Goal: Information Seeking & Learning: Learn about a topic

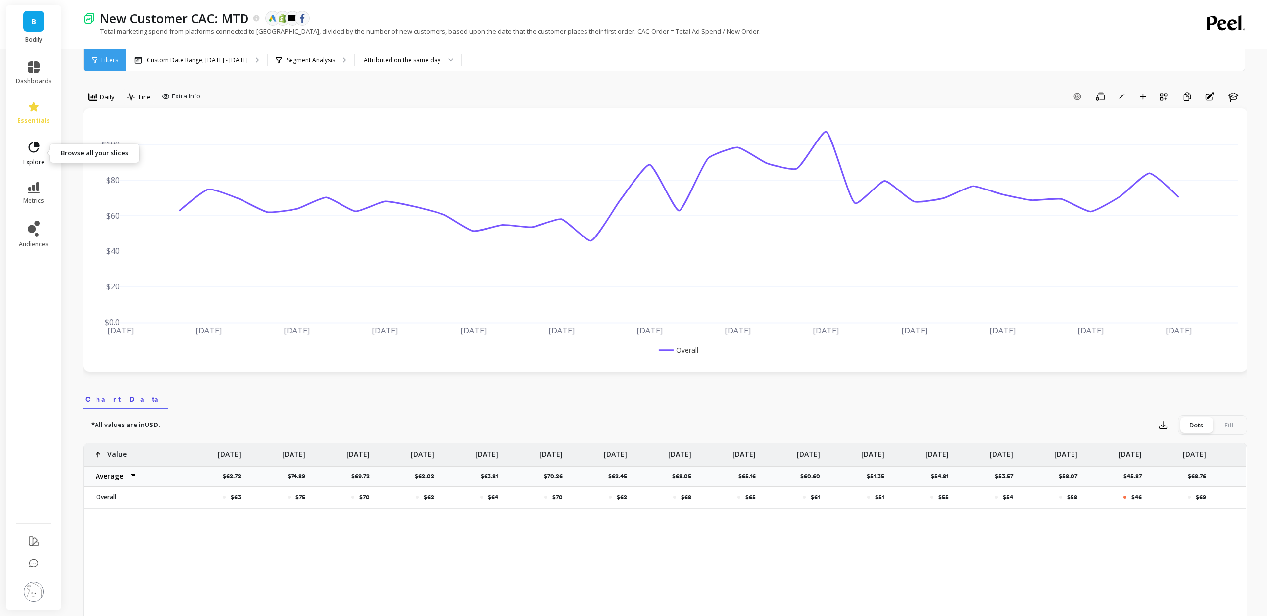
click at [32, 150] on icon at bounding box center [34, 148] width 14 height 14
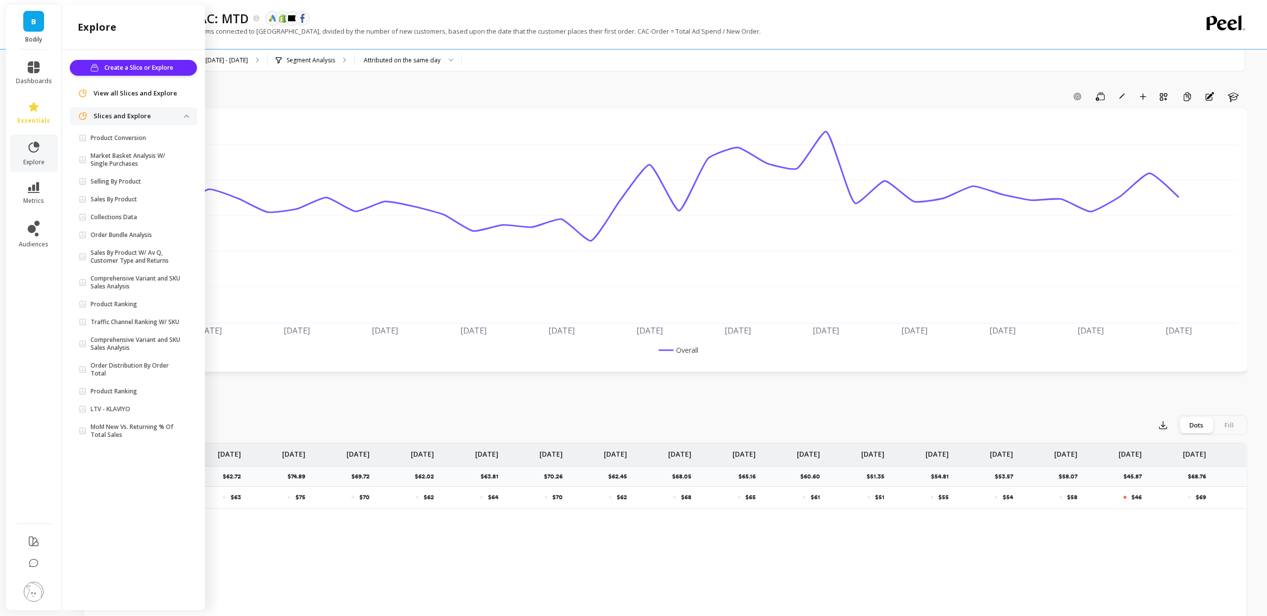
click at [132, 200] on p "Sales By Product" at bounding box center [114, 200] width 47 height 8
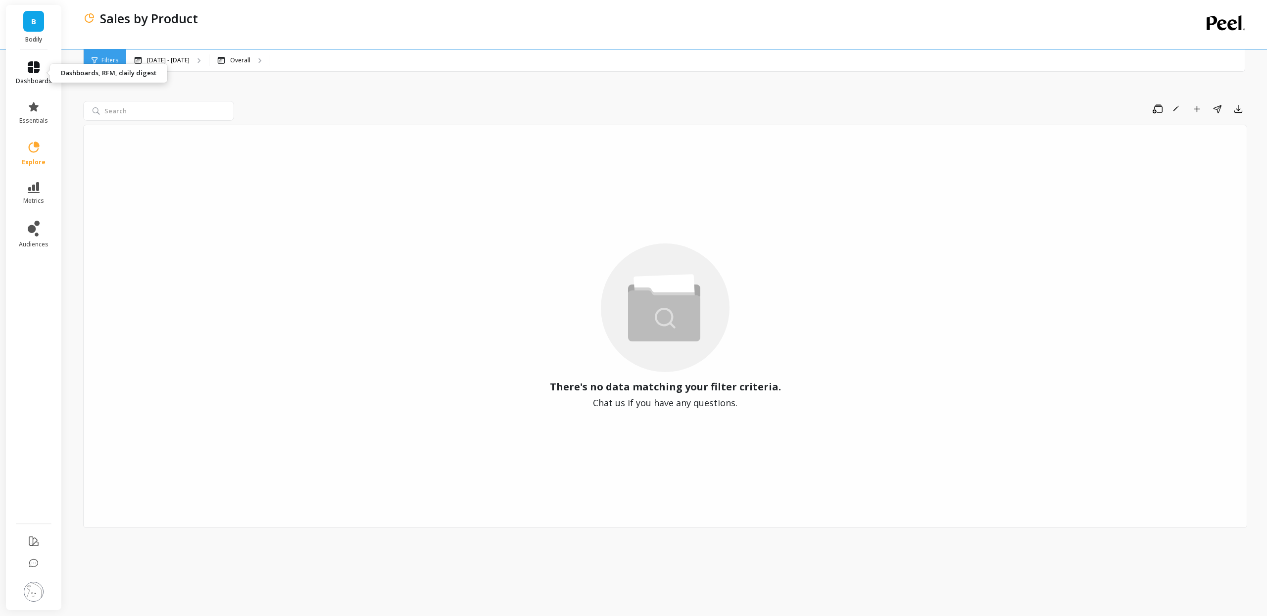
click at [38, 70] on icon at bounding box center [34, 67] width 12 height 12
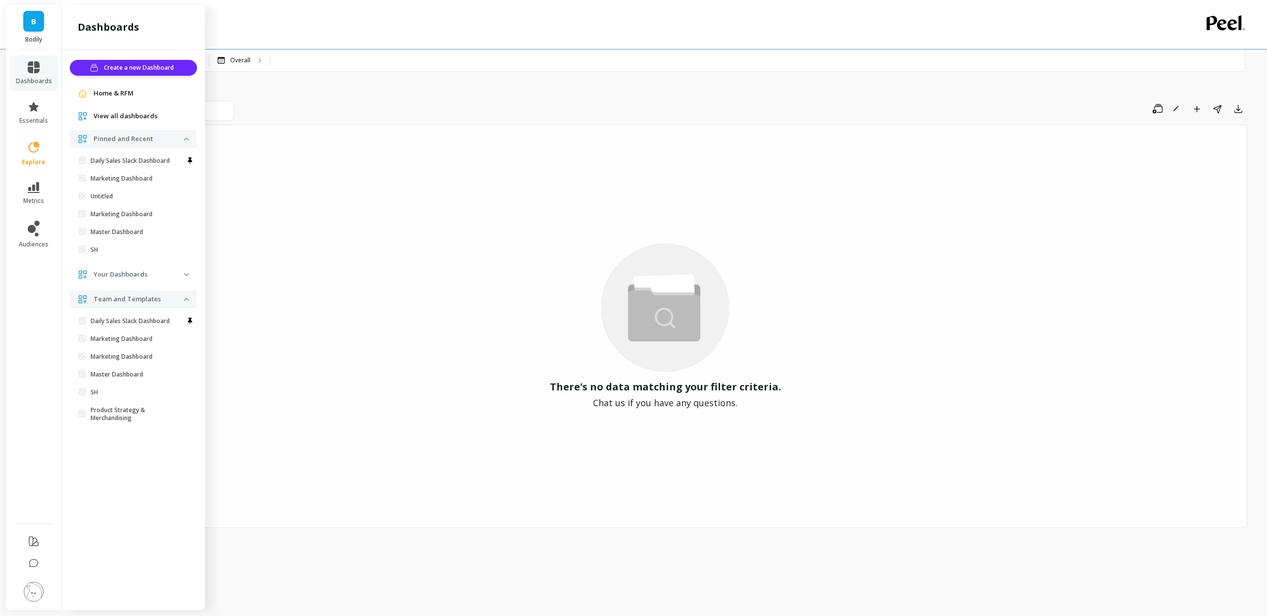
click at [137, 121] on span "View all dashboards" at bounding box center [126, 116] width 64 height 10
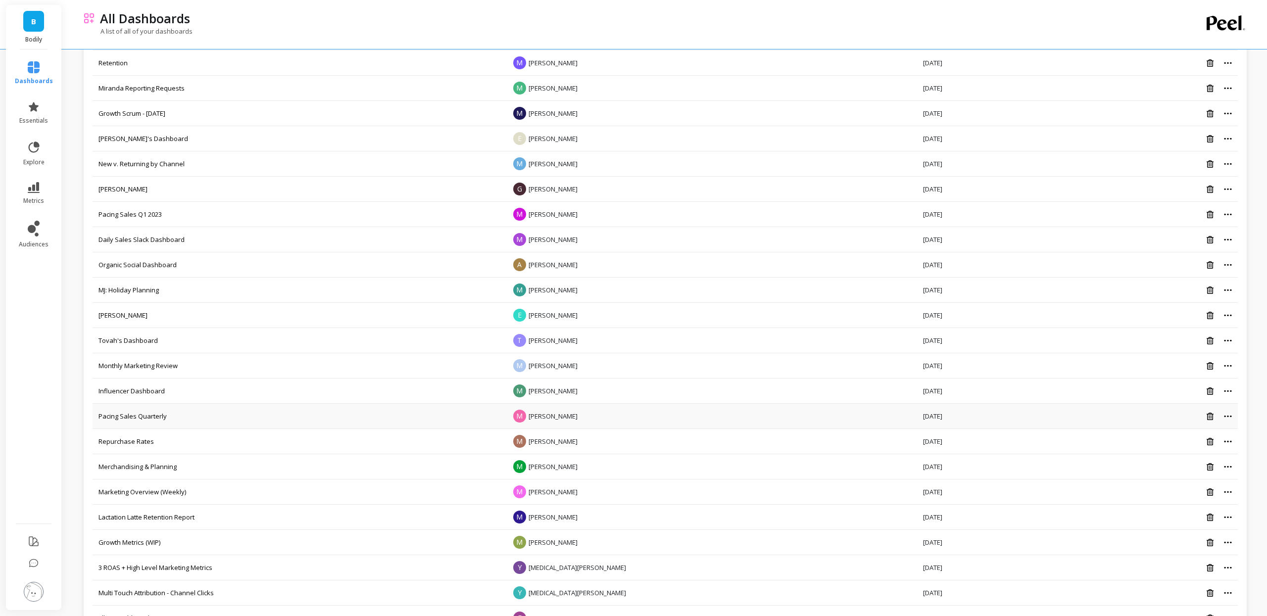
scroll to position [599, 0]
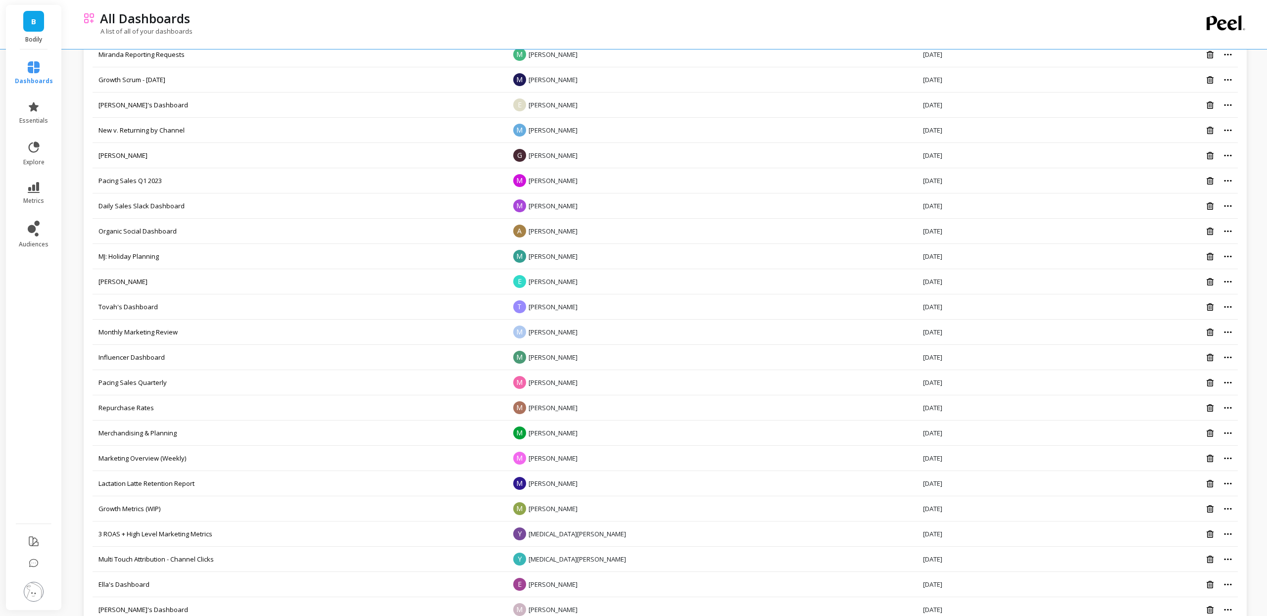
click at [135, 362] on link "Influencer Dashboard" at bounding box center [131, 357] width 66 height 9
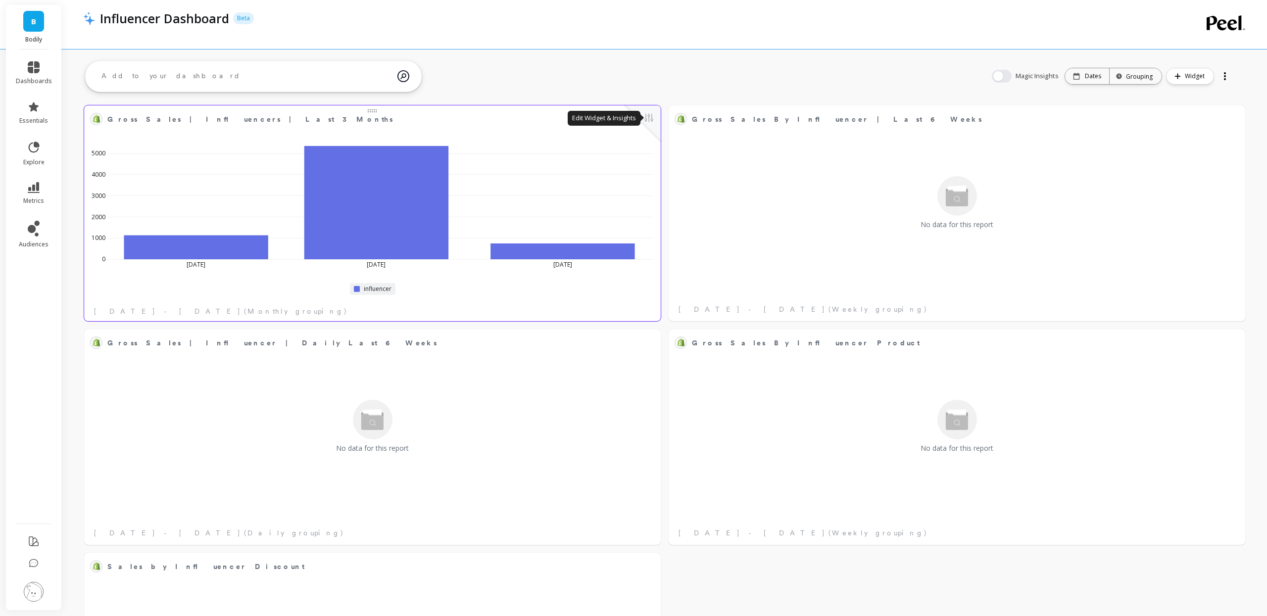
click at [651, 117] on button at bounding box center [649, 119] width 12 height 14
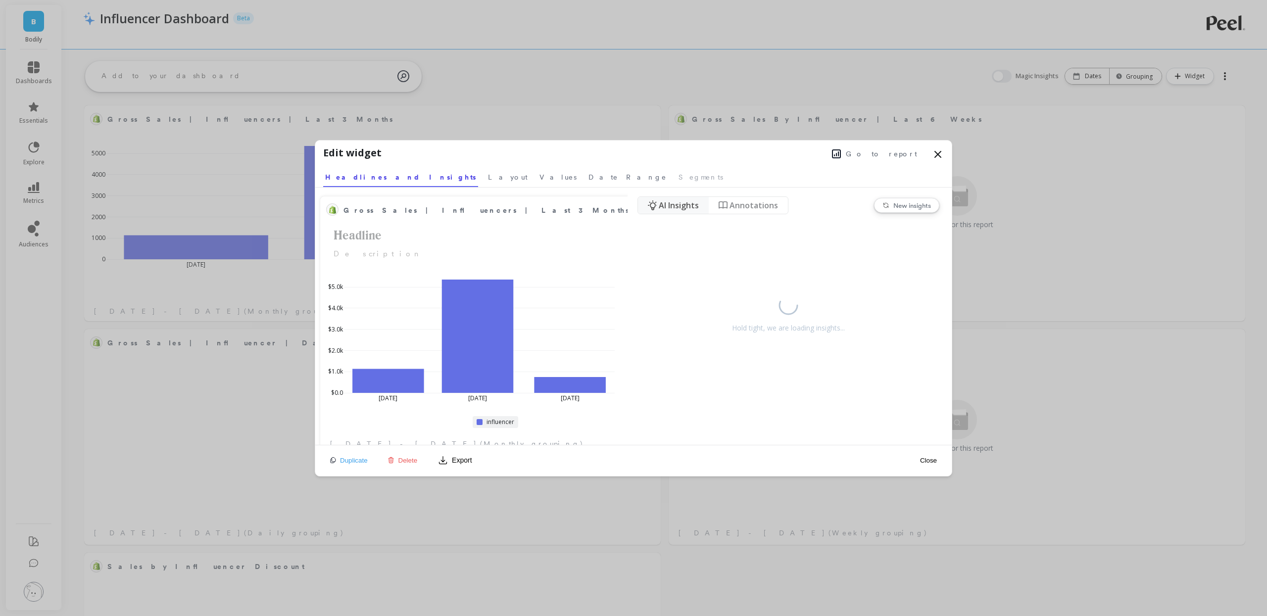
click at [890, 153] on span "Go to report" at bounding box center [881, 154] width 71 height 10
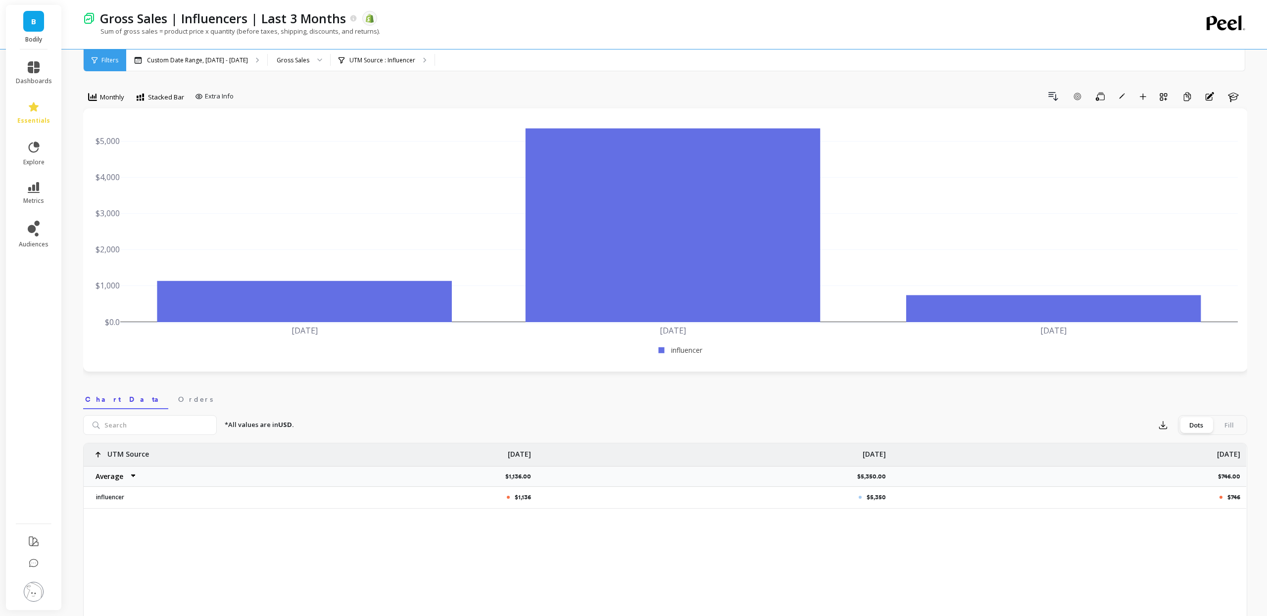
click at [398, 85] on div "Monthly Stacked Bar Extra Info Drill Down Add Goal Save Rename Add to Dashboard…" at bounding box center [665, 568] width 1164 height 1056
click at [239, 62] on p "Custom Date Range, Jun 1 - Aug 25" at bounding box center [197, 60] width 101 height 8
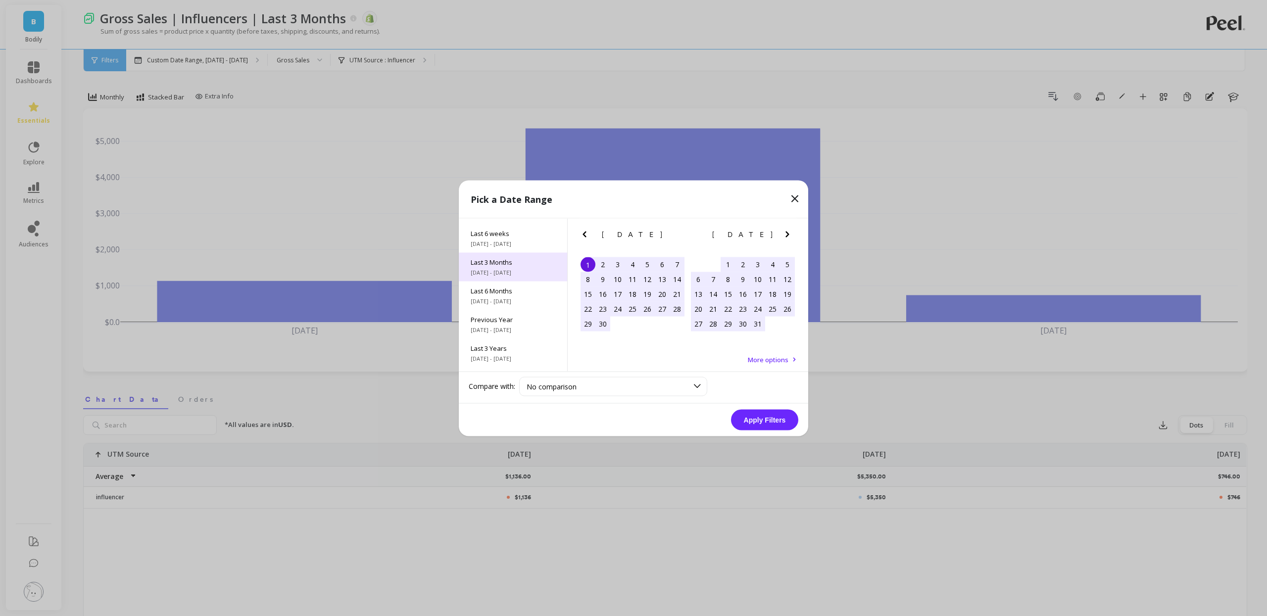
click at [512, 267] on div "Last 3 Months 6/1/2025 - 8/31/2025" at bounding box center [513, 266] width 108 height 29
click at [774, 421] on button "Apply Filters" at bounding box center [764, 419] width 67 height 21
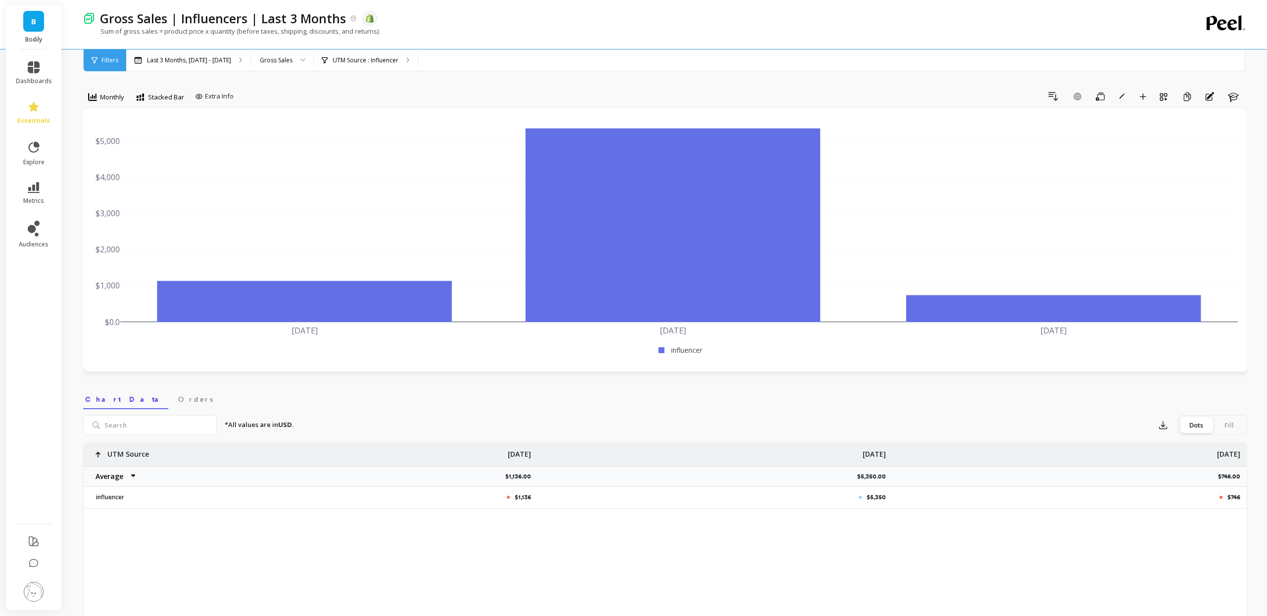
click at [383, 393] on nav "Chart Data Orders" at bounding box center [665, 398] width 1164 height 23
click at [296, 57] on div at bounding box center [300, 60] width 12 height 22
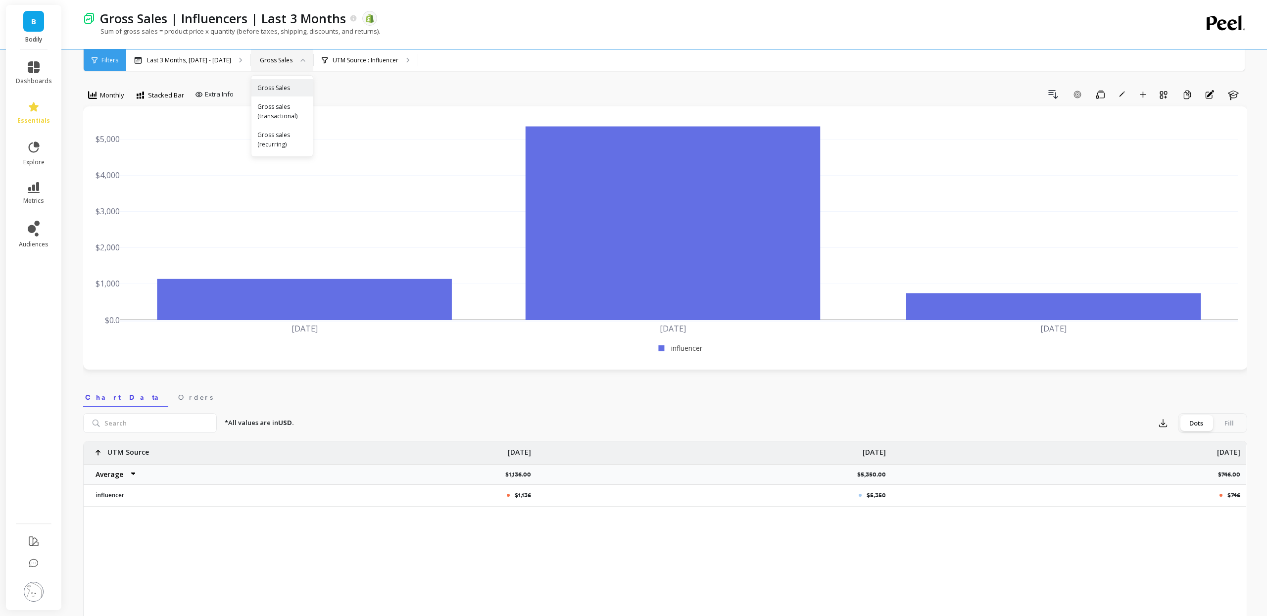
scroll to position [0, 0]
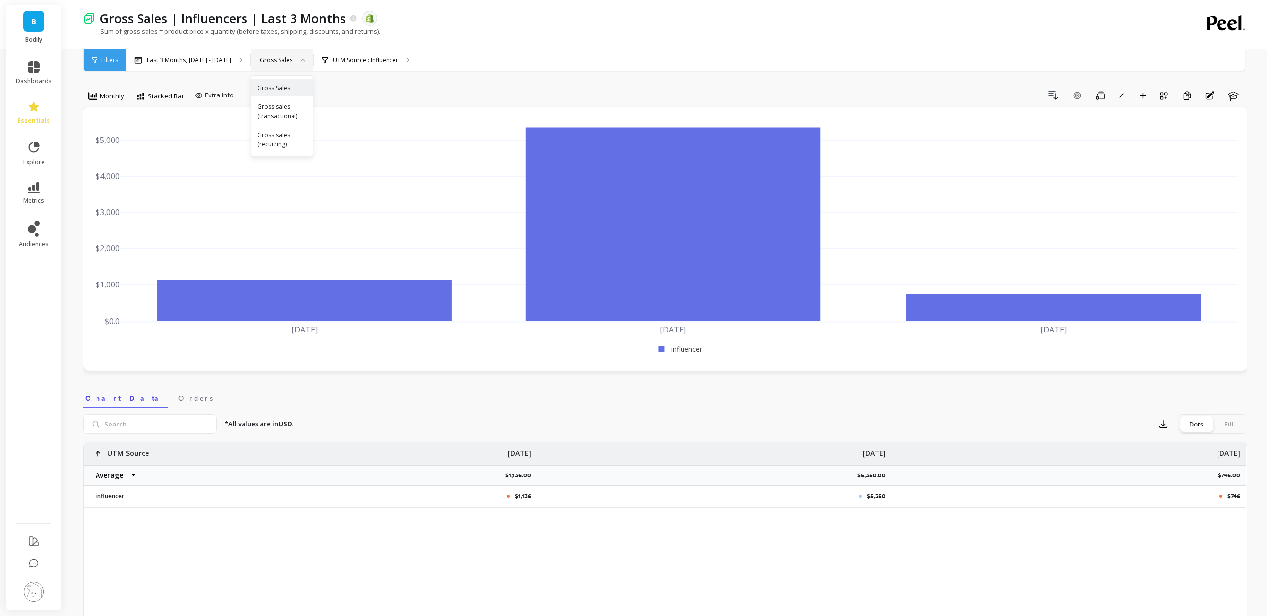
click at [300, 58] on icon at bounding box center [302, 59] width 5 height 3
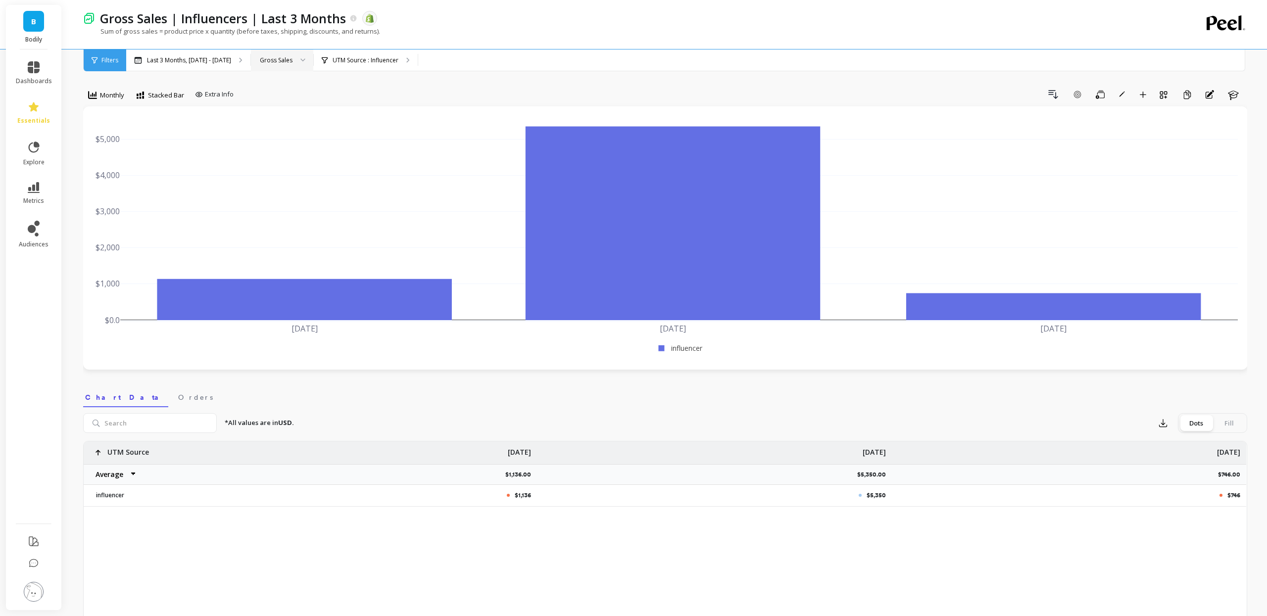
click at [407, 84] on div "Monthly Stacked Bar Extra Info Drill Down Add Goal Save Rename Add to Dashboard…" at bounding box center [665, 566] width 1164 height 1057
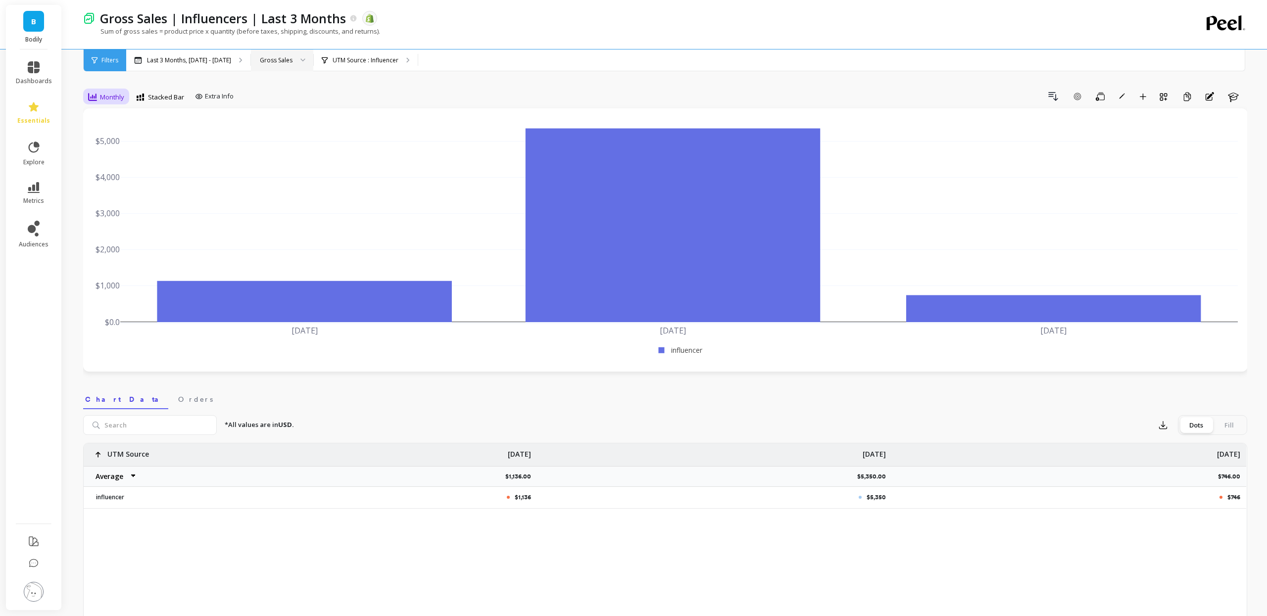
click at [106, 96] on span "Monthly" at bounding box center [112, 97] width 24 height 9
click at [109, 159] on div "Weekly" at bounding box center [120, 156] width 56 height 9
